Goal: Task Accomplishment & Management: Use online tool/utility

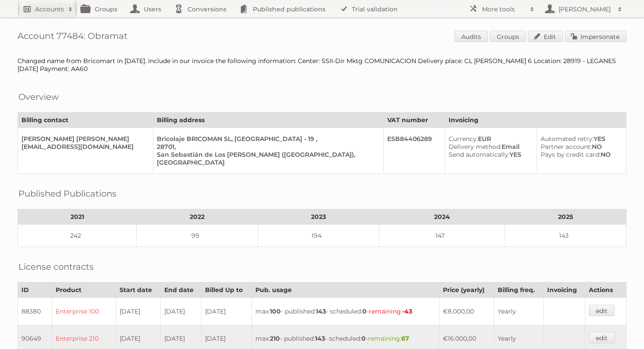
click at [46, 7] on h2 "Accounts" at bounding box center [49, 9] width 29 height 9
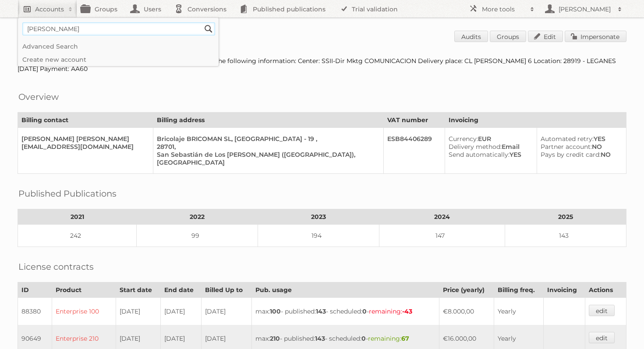
type input"] "[PERSON_NAME]"
click at [202, 22] on input "Search" at bounding box center [208, 28] width 13 height 13
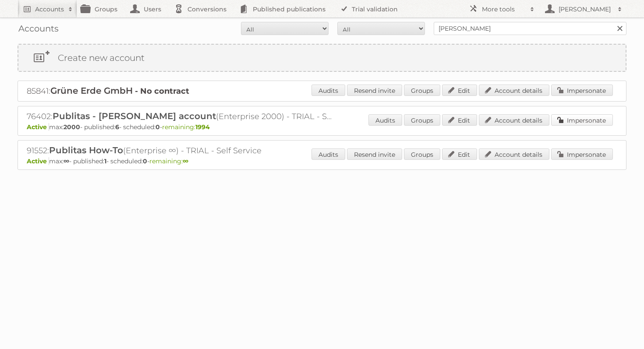
click at [588, 122] on link "Impersonate" at bounding box center [582, 119] width 62 height 11
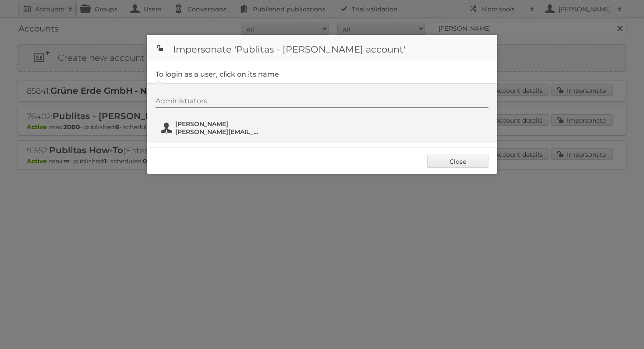
click at [211, 133] on span "[PERSON_NAME][EMAIL_ADDRESS][DOMAIN_NAME]" at bounding box center [217, 132] width 85 height 8
